Goal: Information Seeking & Learning: Learn about a topic

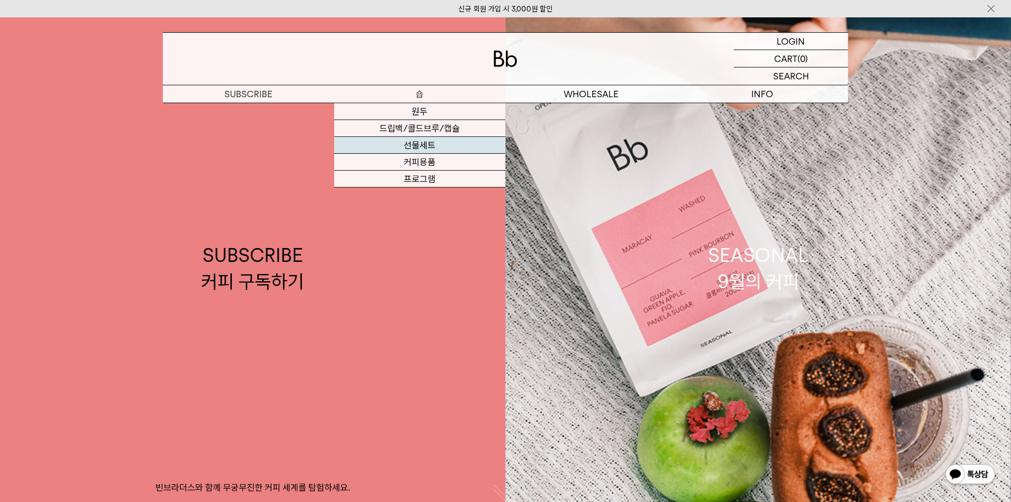
click at [422, 149] on link "선물세트" at bounding box center [419, 145] width 171 height 17
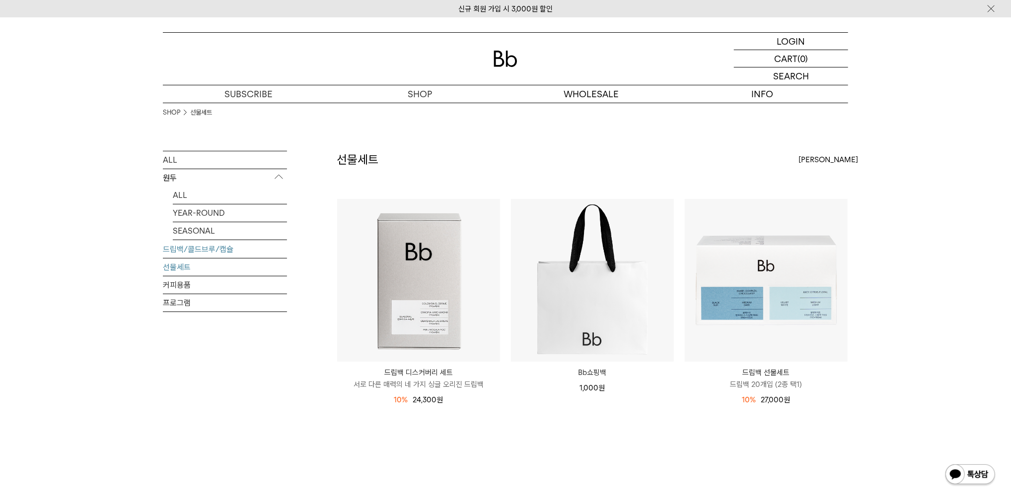
click at [191, 247] on link "드립백/콜드브루/캡슐" at bounding box center [225, 249] width 124 height 17
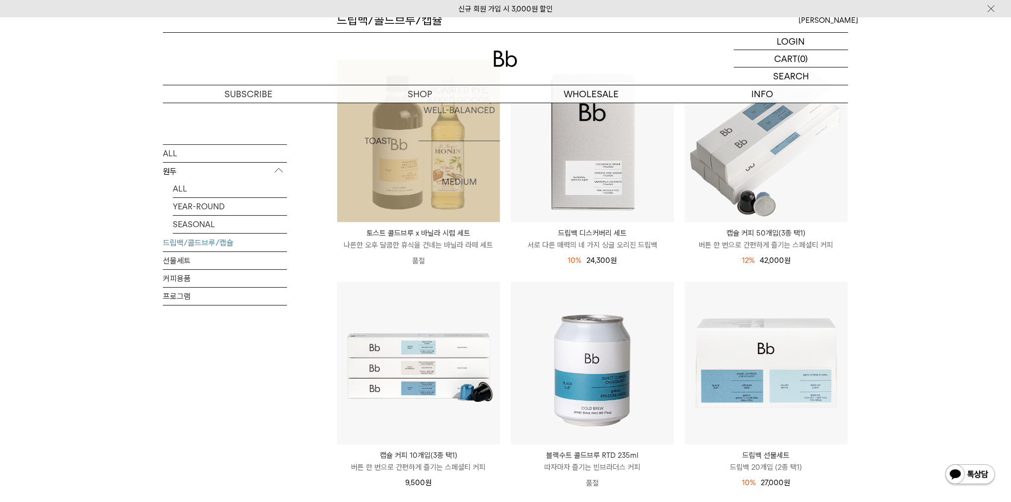
scroll to position [175, 0]
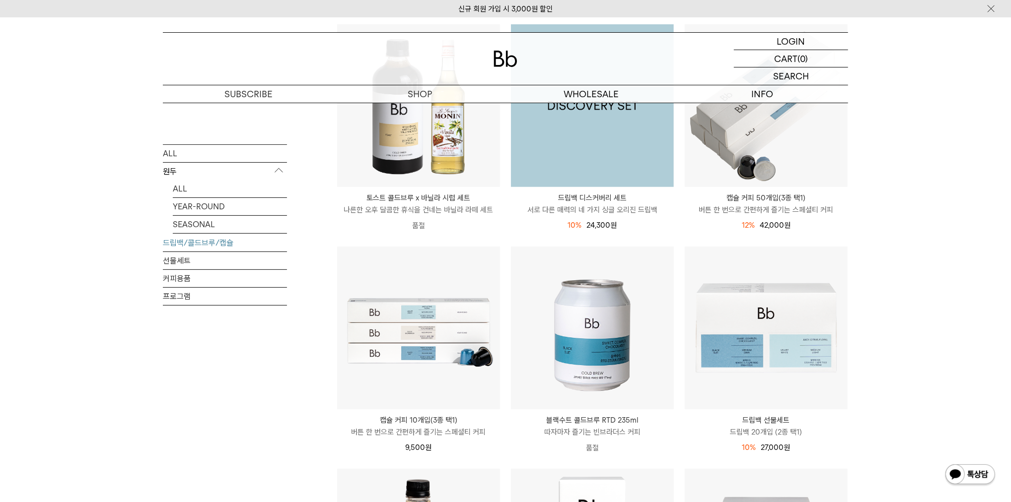
click at [582, 150] on img at bounding box center [592, 105] width 163 height 163
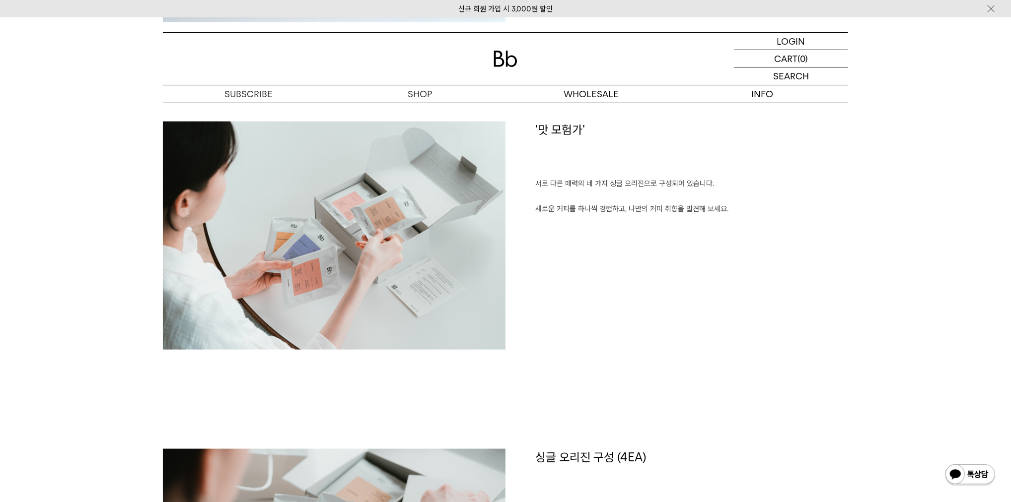
scroll to position [821, 0]
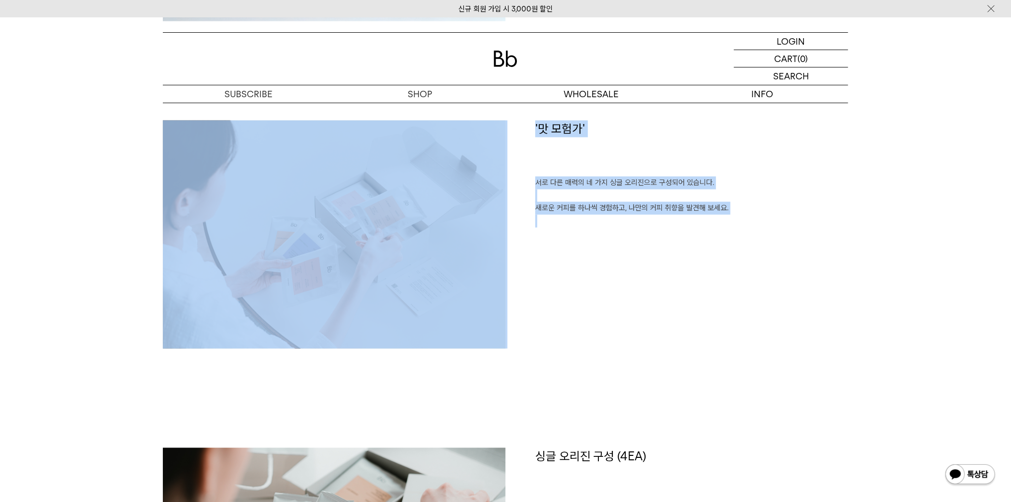
drag, startPoint x: 548, startPoint y: 298, endPoint x: 648, endPoint y: 298, distance: 99.8
click at [314, 278] on div "'맛 모험가' 서로 다른 매력의 네 가지 싱글 오리진으로 구성되어 있습니다. 새로운 커피를 하나씩 경험하고, 나만의 커피 취향을 발견해 보세요." at bounding box center [505, 285] width 685 height 328
copy div "'맛 모험가' 서로 다른 매력의 네 가지 싱글 오리진으로 구성되어 있습니다. 새로운 커피를 하나씩 경험하고, 나만의 커피 취향을 발견해 보세요."
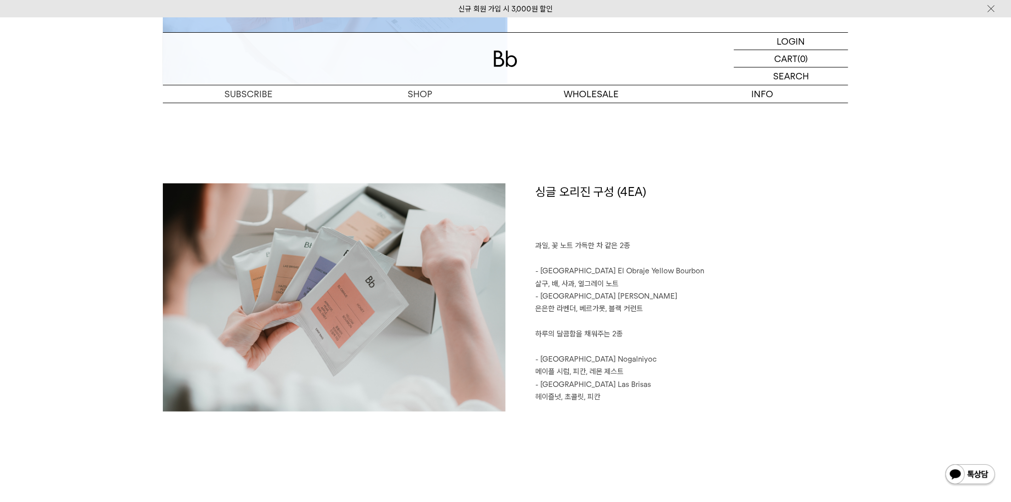
scroll to position [1105, 0]
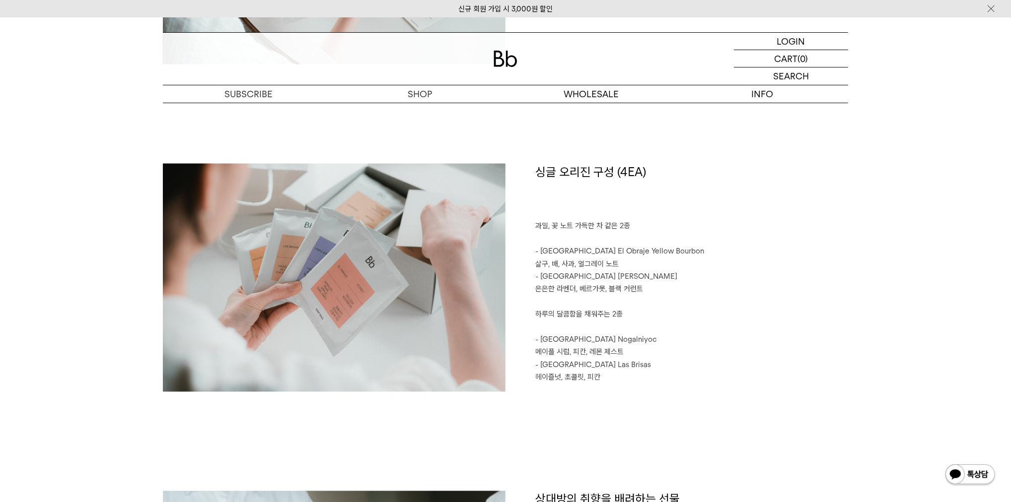
drag, startPoint x: 649, startPoint y: 380, endPoint x: 634, endPoint y: 381, distance: 14.9
click at [645, 379] on p "헤이즐넛, 초콜릿, 피칸" at bounding box center [691, 378] width 313 height 13
drag, startPoint x: 519, startPoint y: 397, endPoint x: 255, endPoint y: 302, distance: 280.6
click at [255, 302] on div "싱글 오리진 구성 (4EA) 과일, 꽃 노트 가득한 차 같은 2종 - Colombia El Obraje Yellow Bourbon 살구, 배,…" at bounding box center [505, 328] width 685 height 328
drag, startPoint x: 83, startPoint y: 357, endPoint x: 122, endPoint y: 358, distance: 39.2
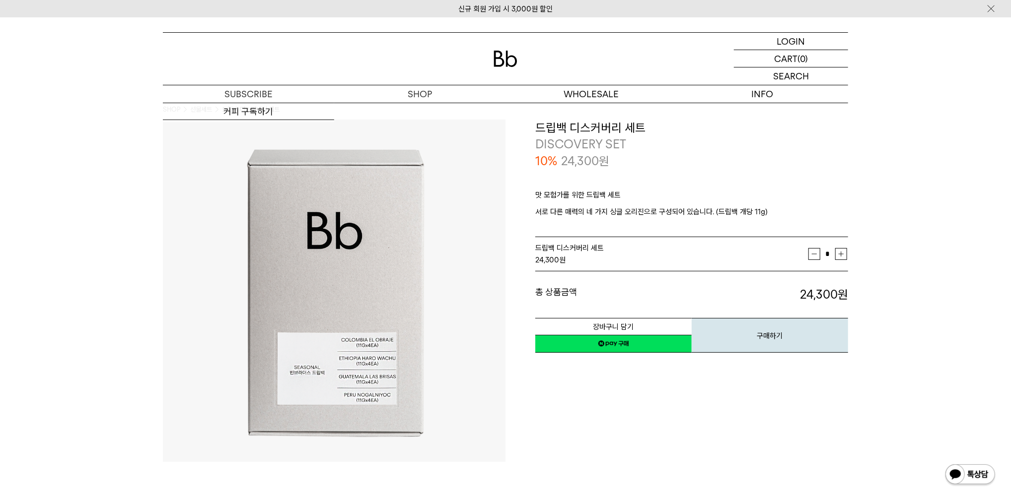
scroll to position [0, 0]
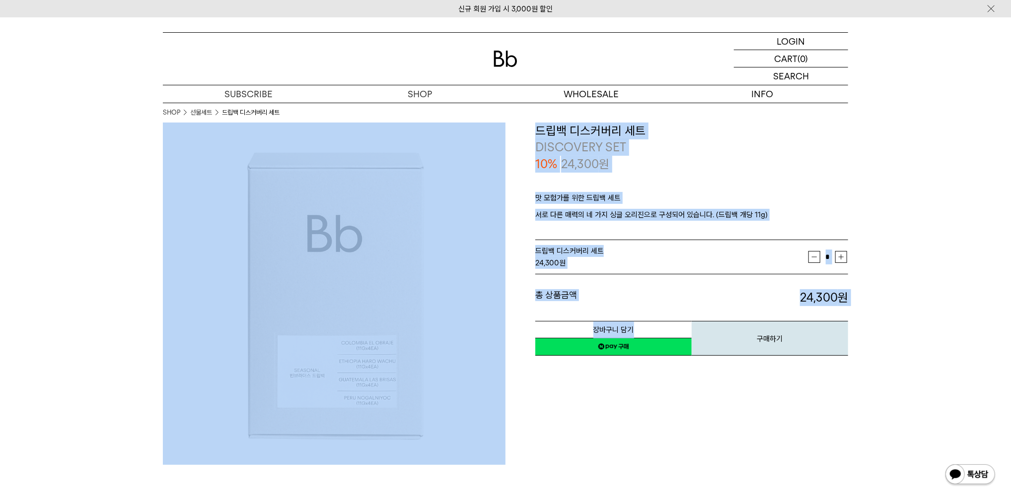
drag, startPoint x: 501, startPoint y: 428, endPoint x: 285, endPoint y: 406, distance: 216.6
click at [223, 398] on div "**********" at bounding box center [505, 294] width 685 height 342
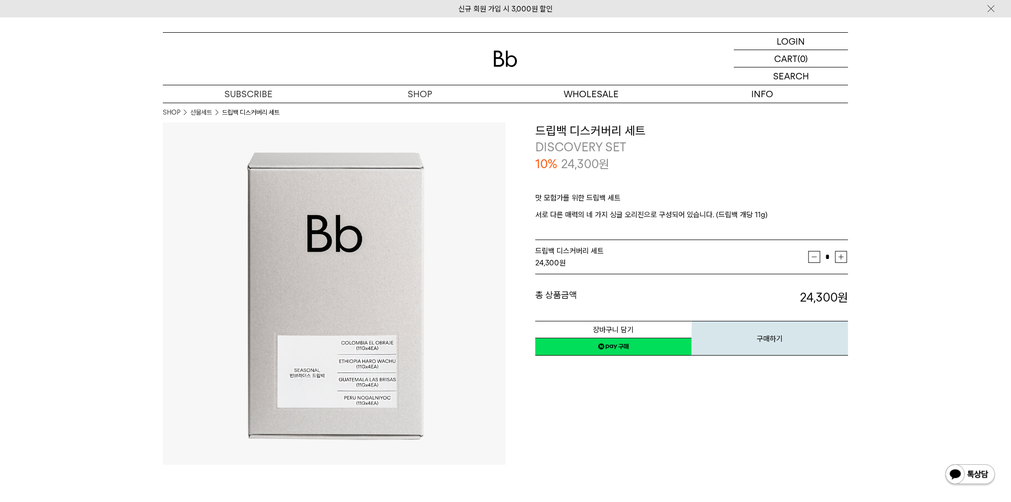
drag, startPoint x: 533, startPoint y: 435, endPoint x: 489, endPoint y: 418, distance: 46.8
click at [533, 435] on div "**********" at bounding box center [676, 294] width 342 height 342
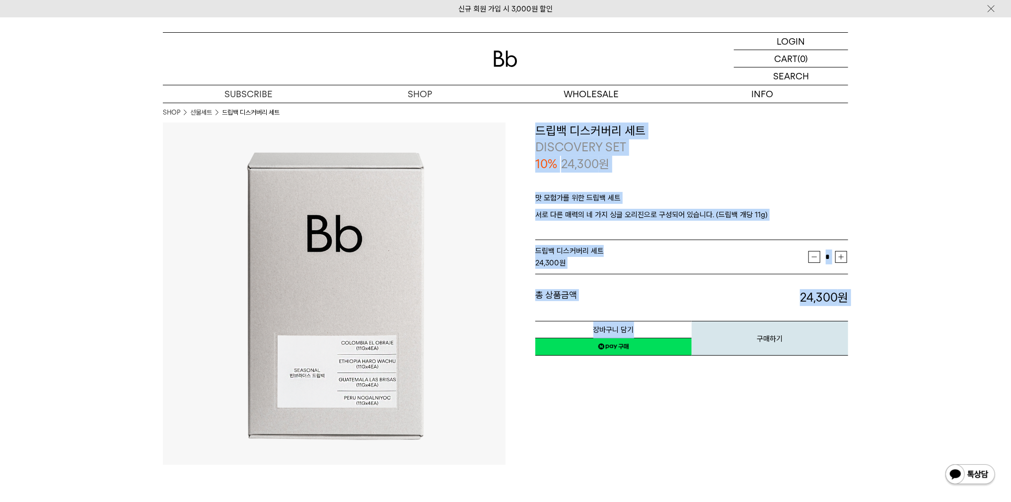
drag, startPoint x: 511, startPoint y: 396, endPoint x: 439, endPoint y: 400, distance: 72.5
click at [339, 371] on div "**********" at bounding box center [505, 294] width 685 height 342
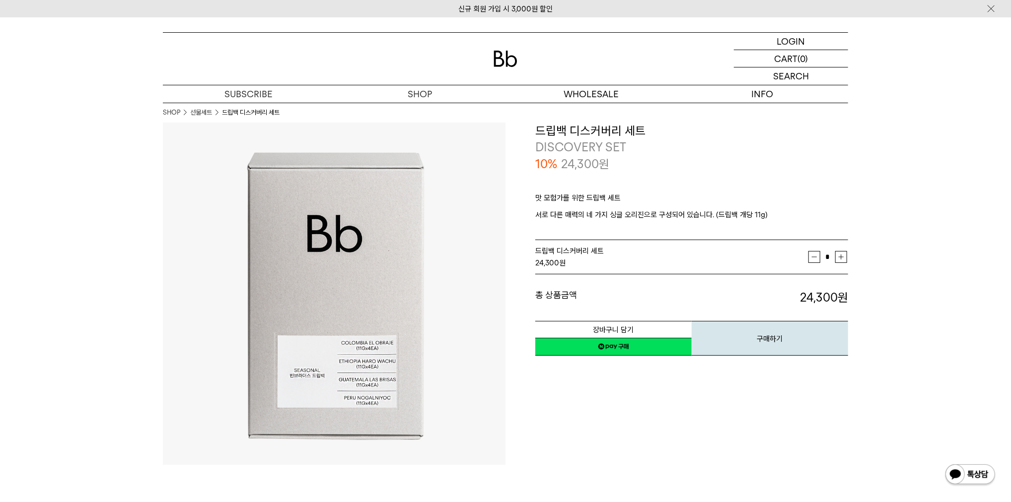
drag, startPoint x: 559, startPoint y: 435, endPoint x: 526, endPoint y: 418, distance: 37.5
click at [559, 435] on div "**********" at bounding box center [676, 294] width 342 height 342
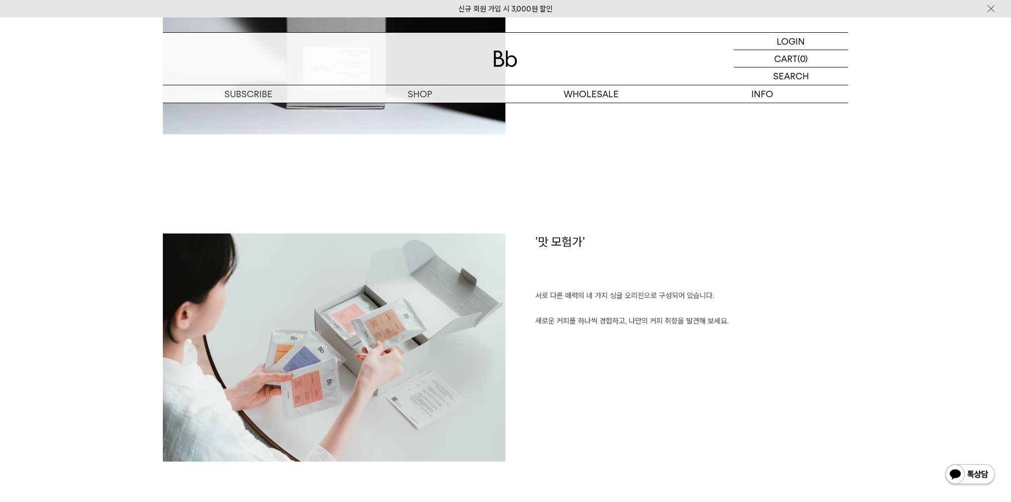
scroll to position [828, 0]
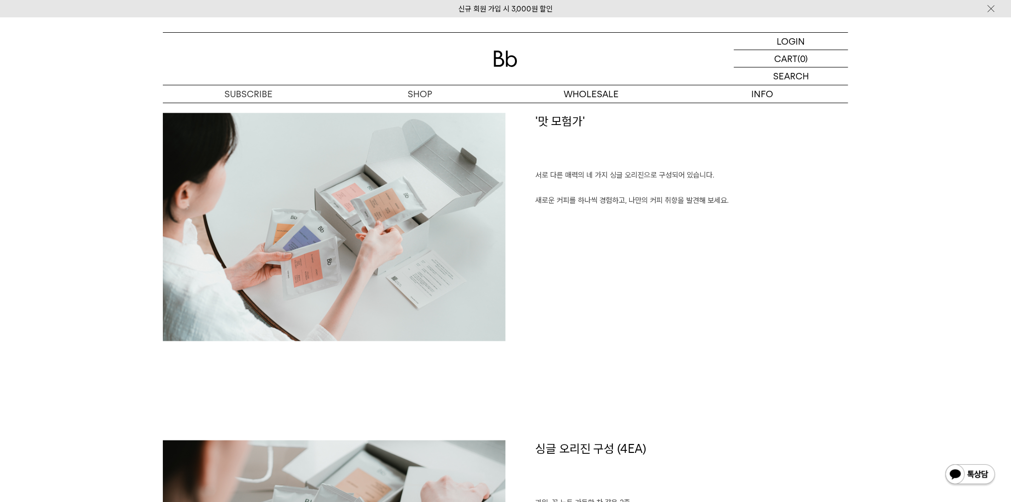
drag, startPoint x: 291, startPoint y: 363, endPoint x: 211, endPoint y: 253, distance: 136.1
click at [211, 251] on div "'맛 모험가' 서로 다른 매력의 네 가지 싱글 오리진으로 구성되어 있습니다. 새로운 커피를 하나씩 경험하고, 나만의 커피 취향을 발견해 보세요." at bounding box center [505, 277] width 685 height 328
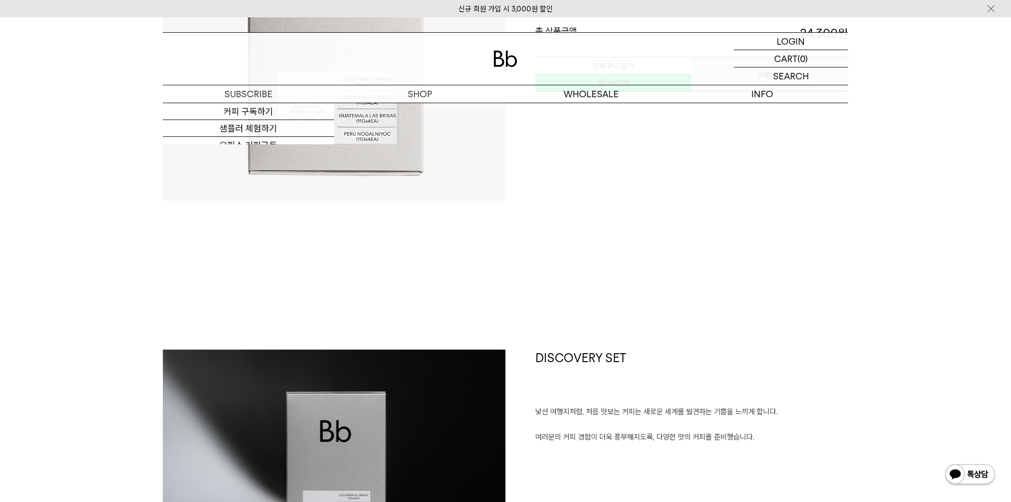
scroll to position [0, 0]
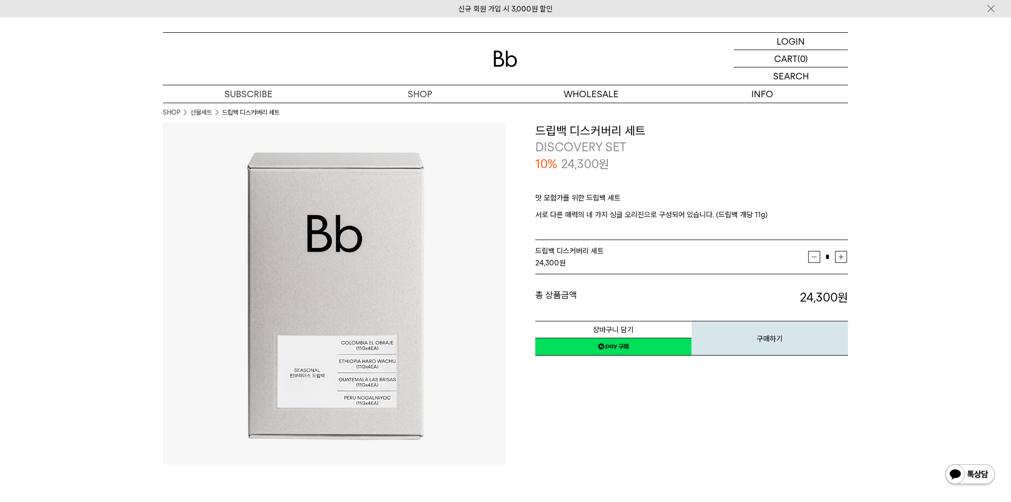
click at [521, 396] on div "**********" at bounding box center [676, 294] width 342 height 342
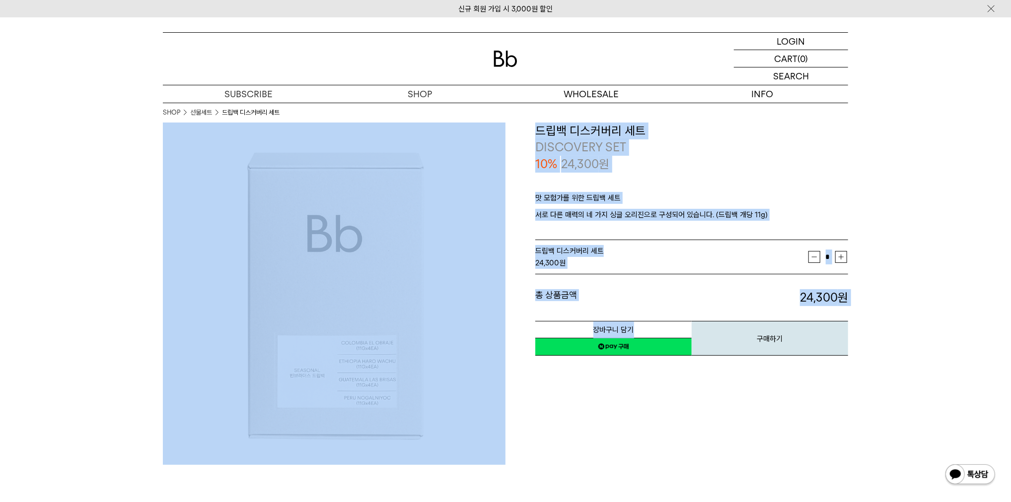
drag, startPoint x: 524, startPoint y: 397, endPoint x: 334, endPoint y: 363, distance: 193.1
click at [282, 349] on div "**********" at bounding box center [505, 294] width 685 height 342
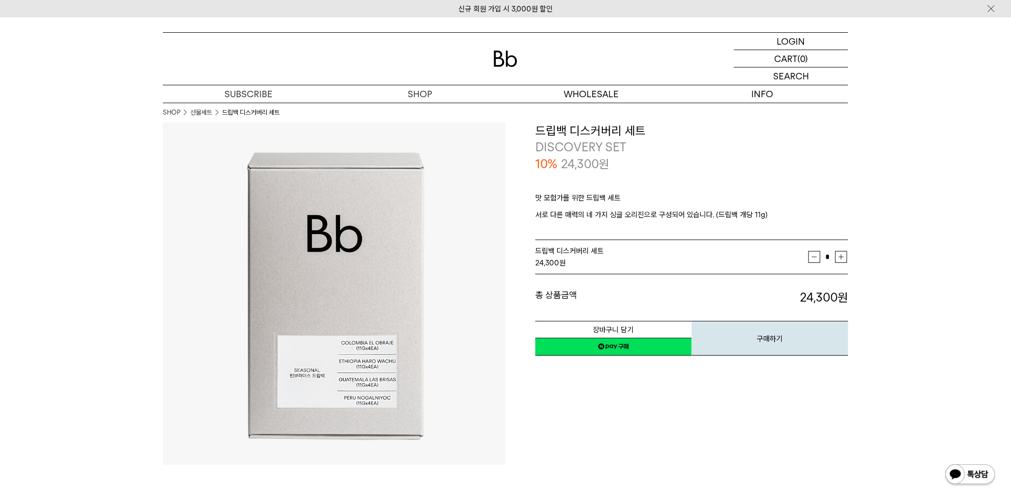
click at [580, 419] on div "**********" at bounding box center [676, 294] width 342 height 342
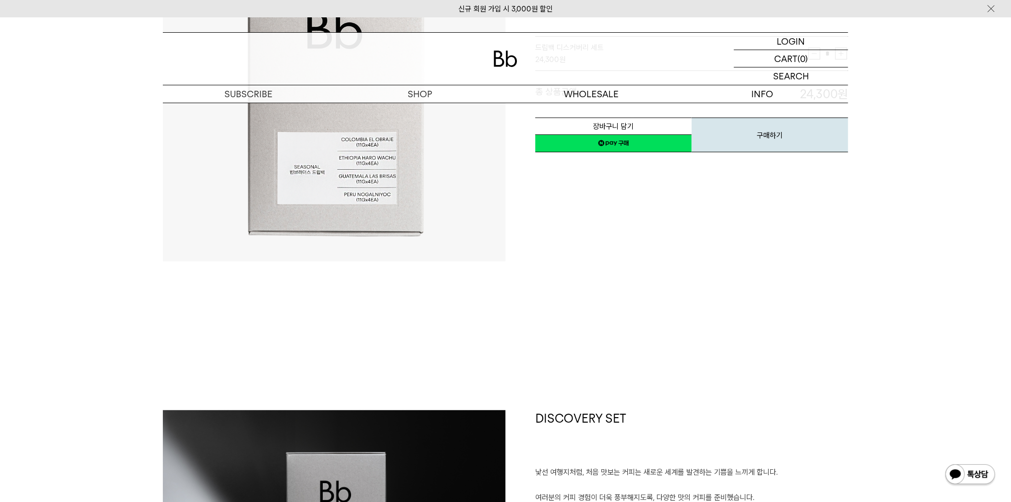
scroll to position [428, 0]
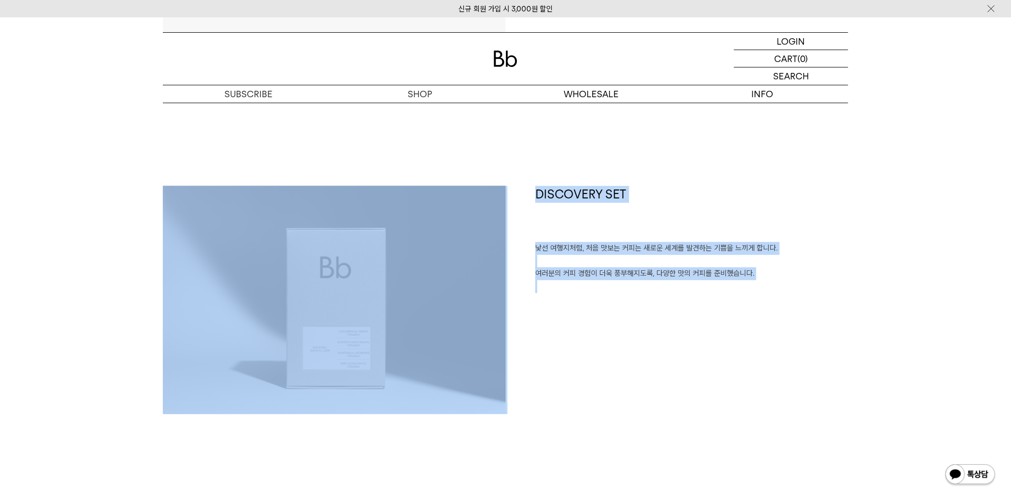
drag, startPoint x: 530, startPoint y: 381, endPoint x: 625, endPoint y: 386, distance: 95.4
click at [271, 362] on div "DISCOVERY SET 낯선 여행지처럼, 처음 맛보는 커피는 새로운 세계를 발견하는 기쁨을 느끼게 합니다. 여러분의 커피 경험이 더욱 풍부해…" at bounding box center [505, 350] width 685 height 328
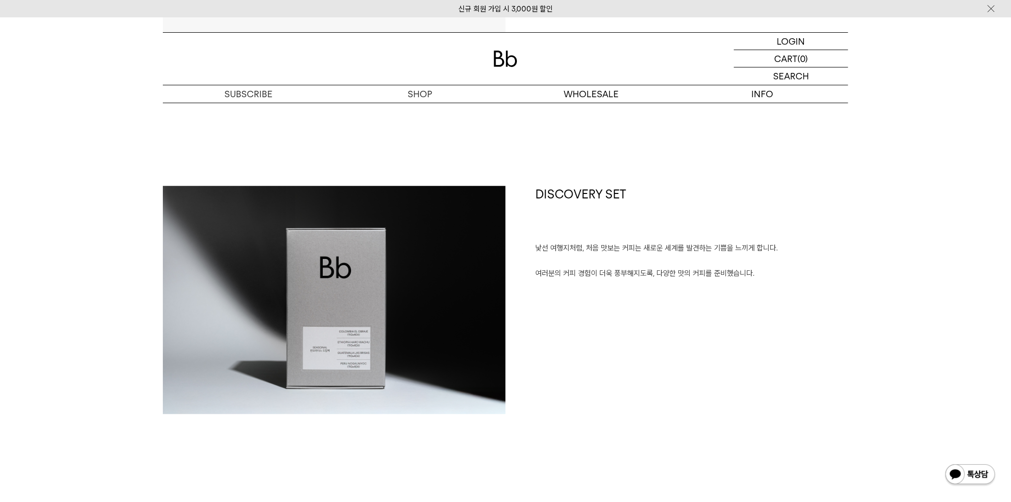
drag, startPoint x: 625, startPoint y: 386, endPoint x: 611, endPoint y: 382, distance: 14.6
click at [625, 386] on div "DISCOVERY SET 낯선 여행지처럼, 처음 맛보는 커피는 새로운 세계를 발견하는 기쁨을 느끼게 합니다. 여러분의 커피 경험이 더욱 풍부해…" at bounding box center [676, 300] width 342 height 228
drag, startPoint x: 117, startPoint y: 267, endPoint x: 411, endPoint y: 315, distance: 298.3
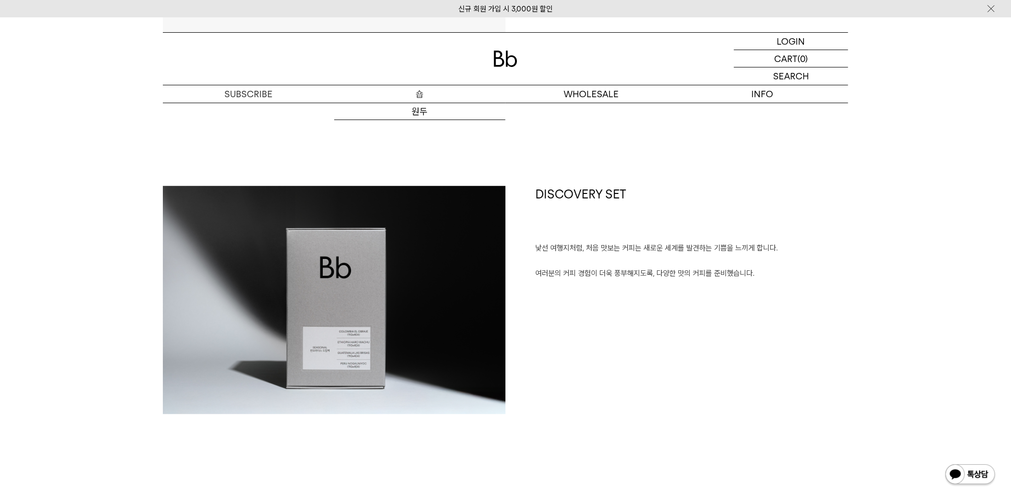
click at [423, 99] on p "숍" at bounding box center [419, 93] width 171 height 17
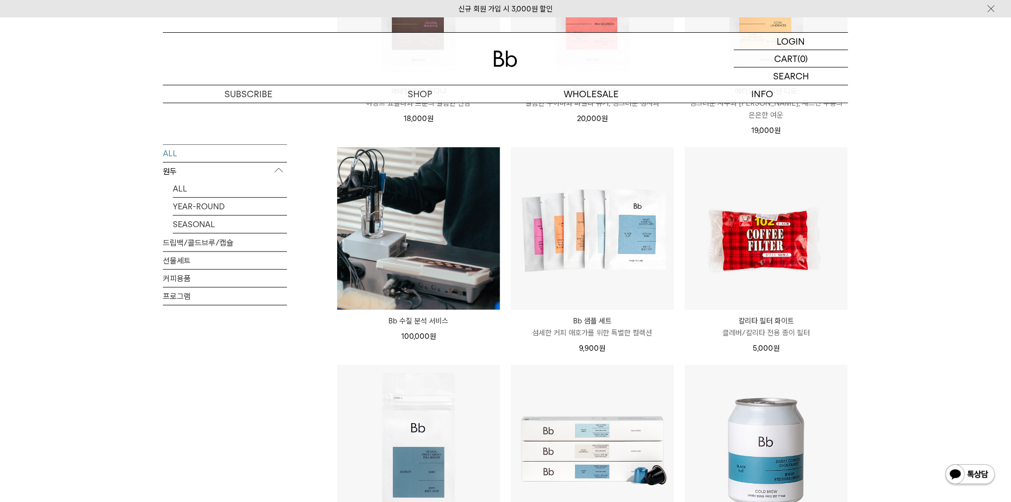
scroll to position [1215, 0]
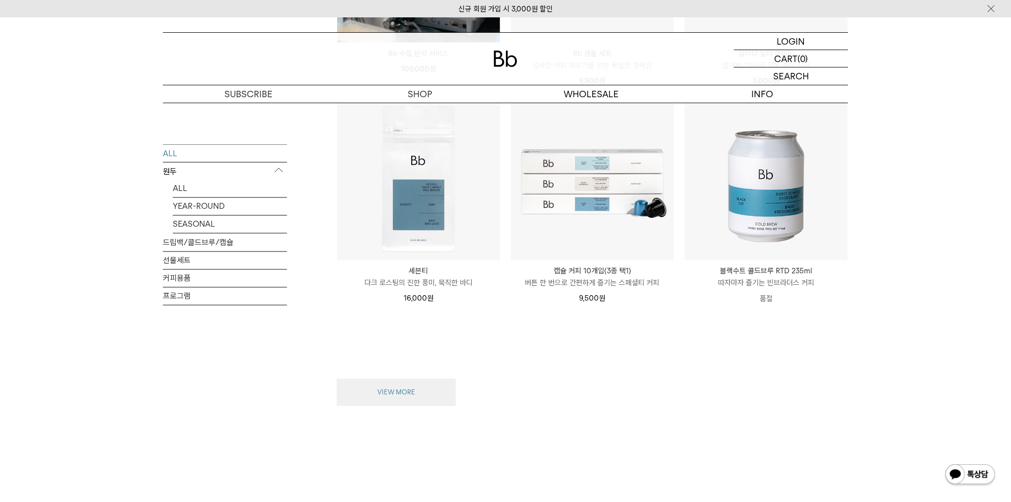
click at [415, 384] on button "VIEW MORE" at bounding box center [396, 393] width 119 height 28
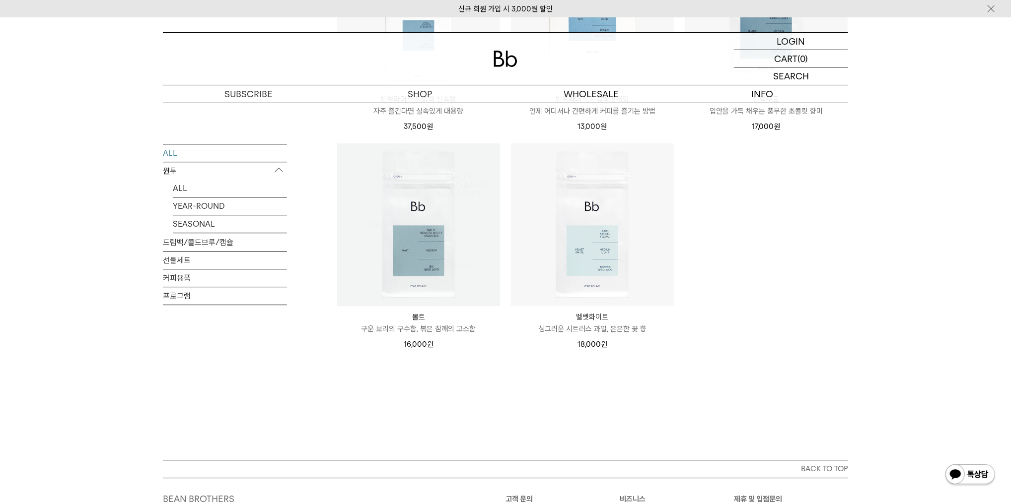
scroll to position [1941, 0]
